Goal: Information Seeking & Learning: Learn about a topic

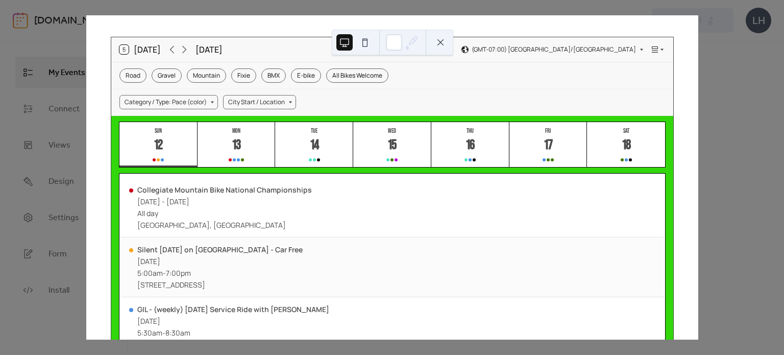
scroll to position [32, 0]
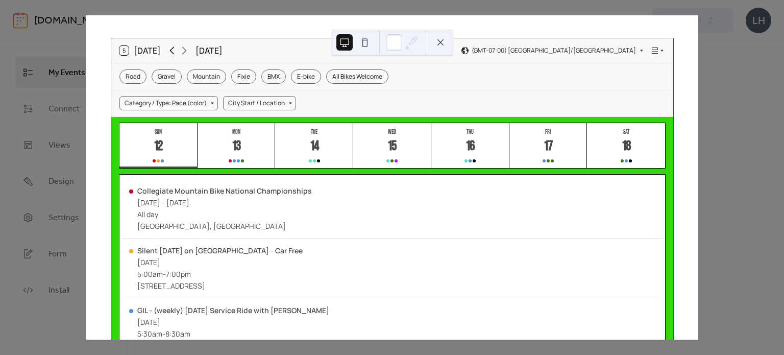
click at [171, 54] on icon at bounding box center [172, 50] width 12 height 12
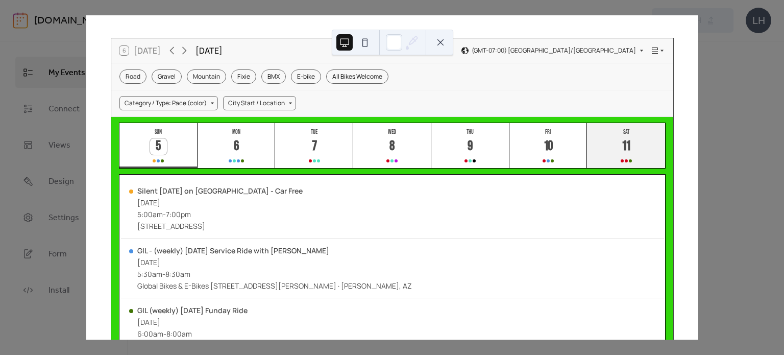
click at [617, 140] on div "11" at bounding box center [625, 146] width 17 height 17
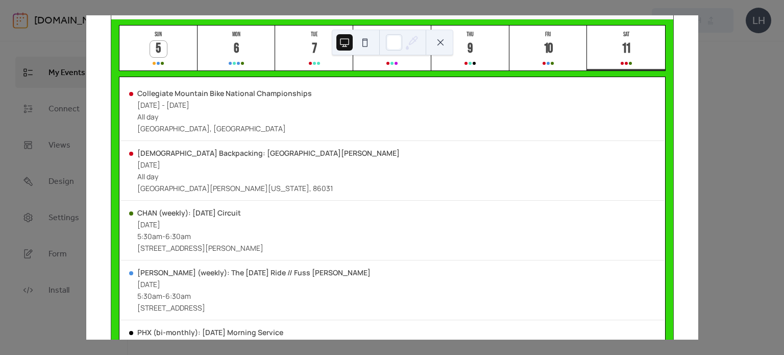
scroll to position [0, 0]
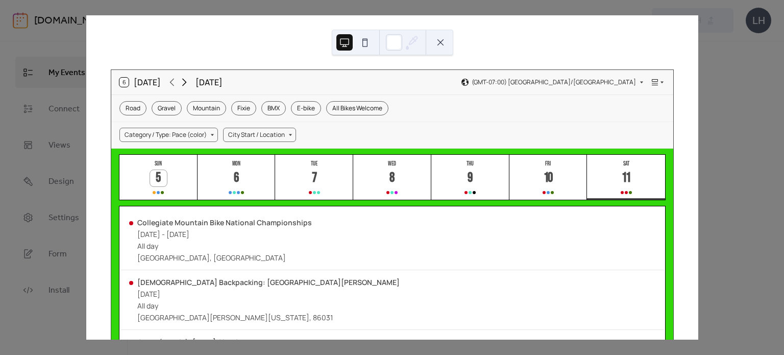
click at [185, 78] on icon at bounding box center [184, 82] width 12 height 12
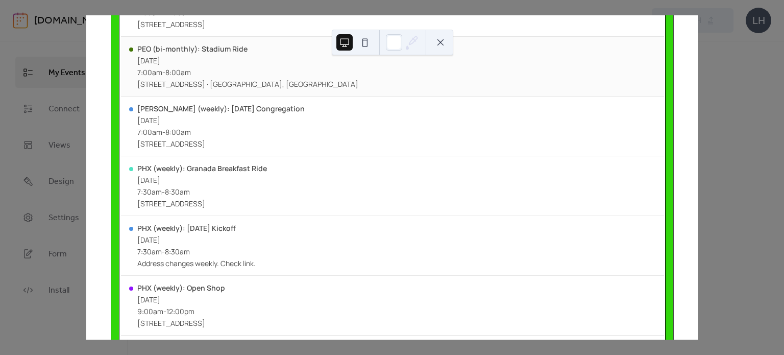
scroll to position [537, 0]
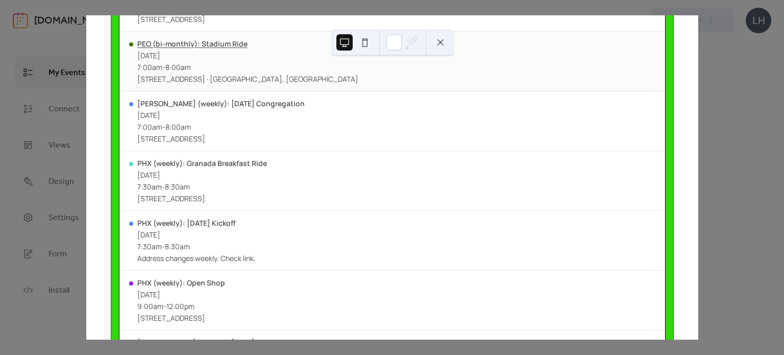
click at [218, 48] on div "PEO (bi-monthly): Stadium Ride" at bounding box center [247, 44] width 221 height 10
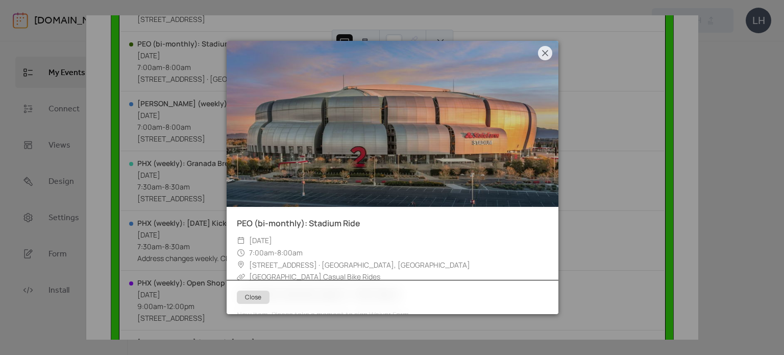
click at [369, 276] on div "​ [GEOGRAPHIC_DATA] Casual Bike Rides" at bounding box center [392, 276] width 311 height 12
copy div "[GEOGRAPHIC_DATA] Casual Bike Rides Category / Type: Pace (color)"
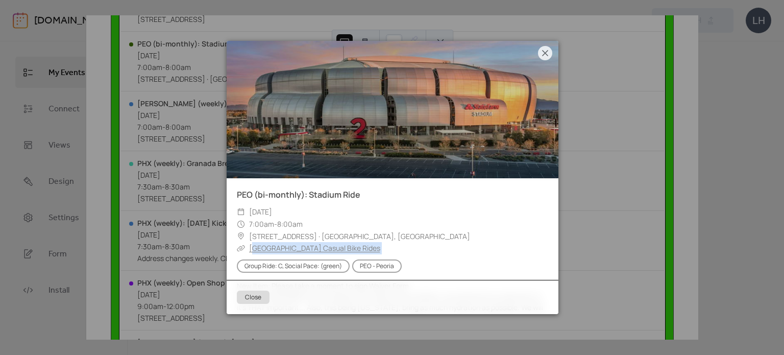
scroll to position [30, 0]
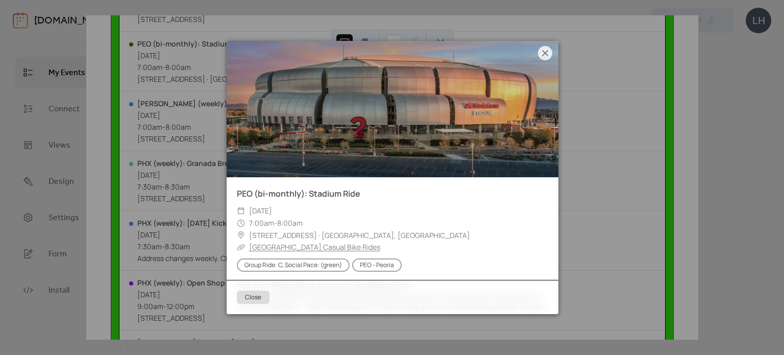
click at [201, 154] on div "PEO (bi-monthly): Stadium Ride ​ [DATE] ​ 7:00am - 8:00am ​ [STREET_ADDRESS] · …" at bounding box center [392, 177] width 612 height 324
click at [549, 54] on icon at bounding box center [545, 53] width 12 height 12
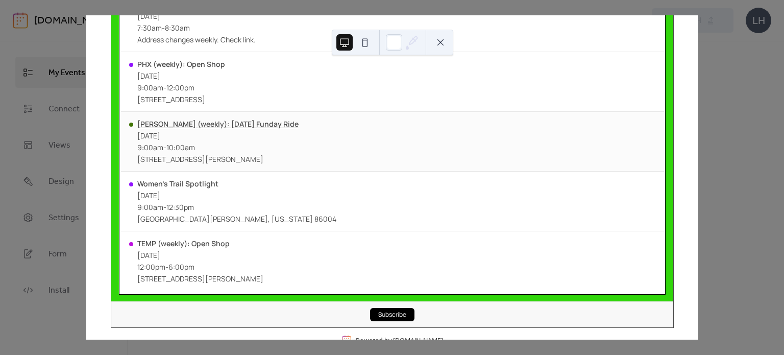
scroll to position [786, 0]
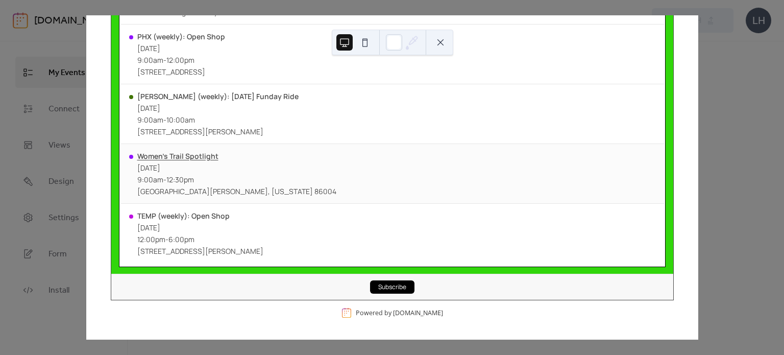
click at [205, 155] on div "Women’s Trail Spotlight" at bounding box center [236, 156] width 199 height 10
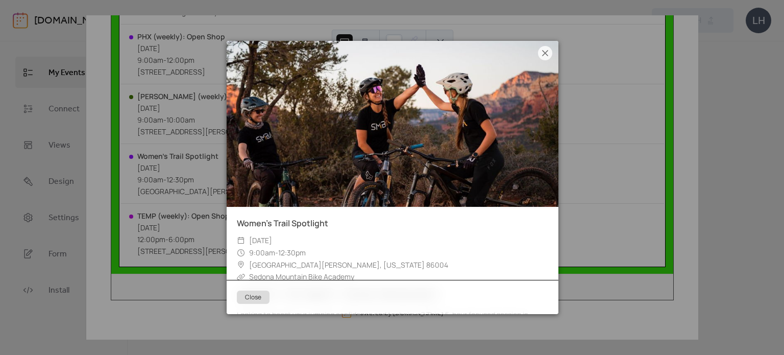
scroll to position [24, 0]
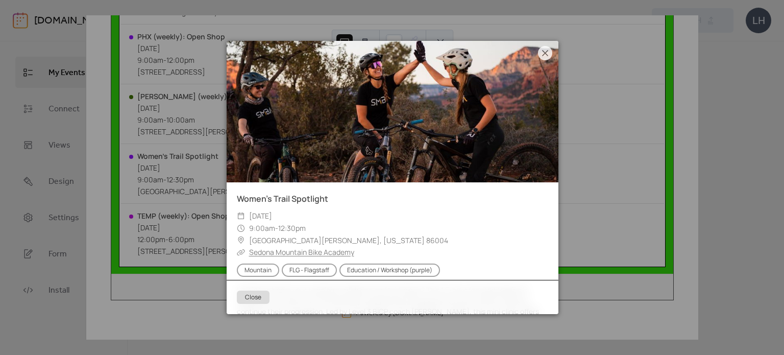
click at [376, 246] on div "​ Sedona Mountain Bike Academy" at bounding box center [392, 252] width 311 height 12
copy div "Sedona Mountain Bike Academy Type of Bike (recommended)"
click at [543, 52] on icon at bounding box center [545, 53] width 12 height 12
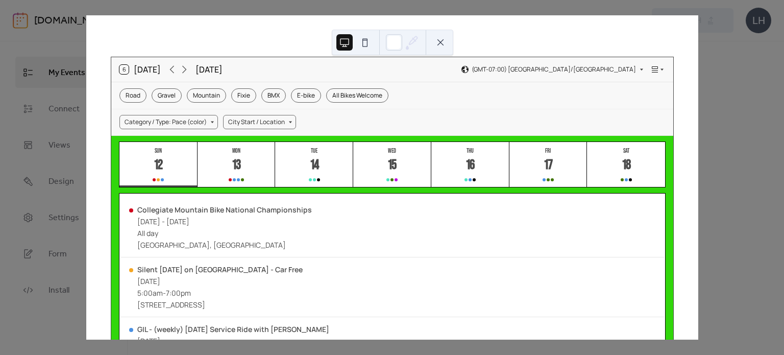
scroll to position [0, 0]
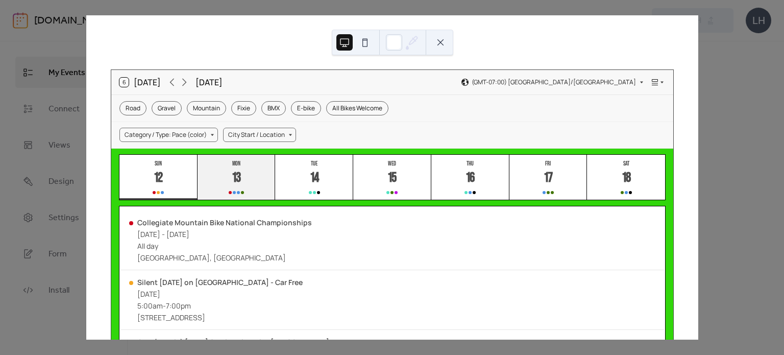
click at [229, 184] on div "13" at bounding box center [236, 178] width 17 height 17
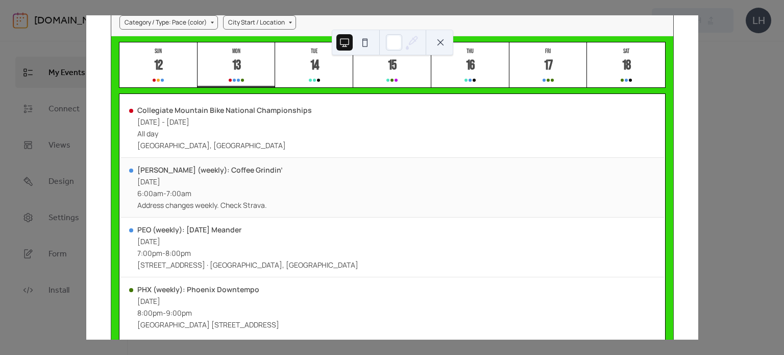
scroll to position [95, 0]
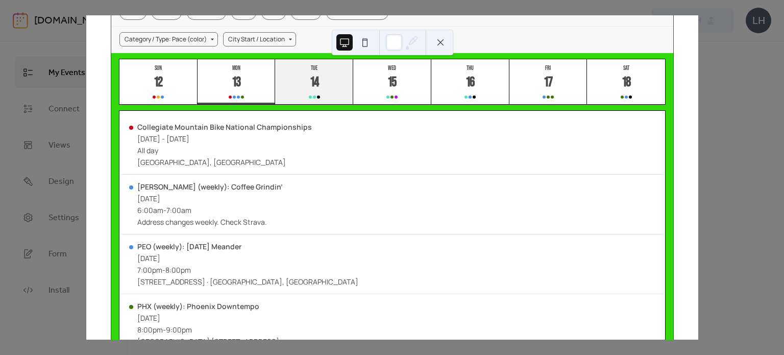
click at [324, 102] on button "Tue 14" at bounding box center [314, 81] width 78 height 45
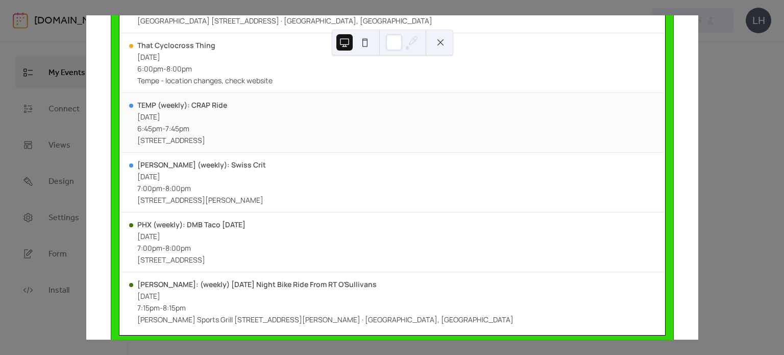
scroll to position [468, 0]
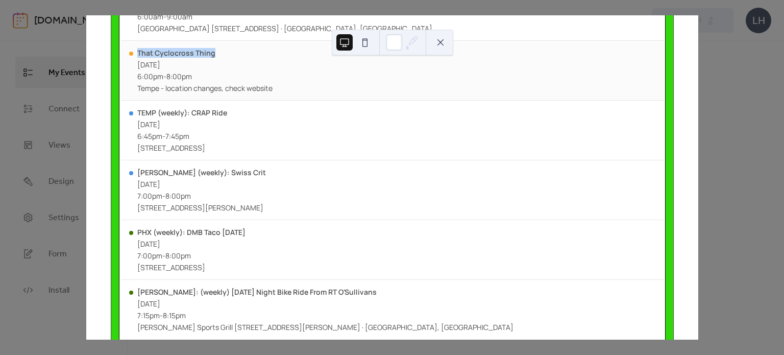
drag, startPoint x: 222, startPoint y: 53, endPoint x: 136, endPoint y: 53, distance: 86.7
click at [136, 53] on div "That Cyclocross Thing [DATE] 6:00pm - 8:00pm Tempe - location changes, check we…" at bounding box center [392, 71] width 543 height 60
copy div "That Cyclocross Thing"
click at [245, 77] on div "6:00pm - 8:00pm" at bounding box center [204, 76] width 135 height 10
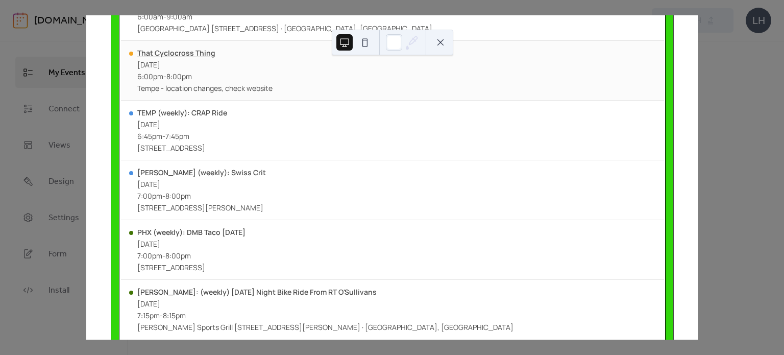
click at [207, 55] on div "That Cyclocross Thing" at bounding box center [204, 53] width 135 height 10
